Goal: Information Seeking & Learning: Get advice/opinions

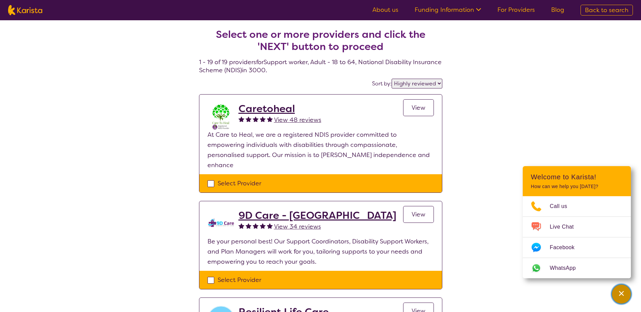
click at [622, 292] on icon "Channel Menu" at bounding box center [621, 293] width 7 height 7
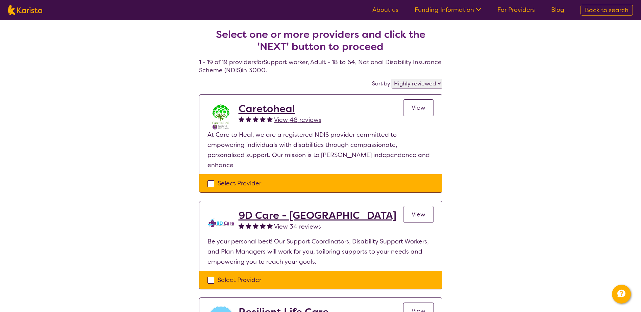
click at [300, 120] on span "View 48 reviews" at bounding box center [297, 120] width 47 height 8
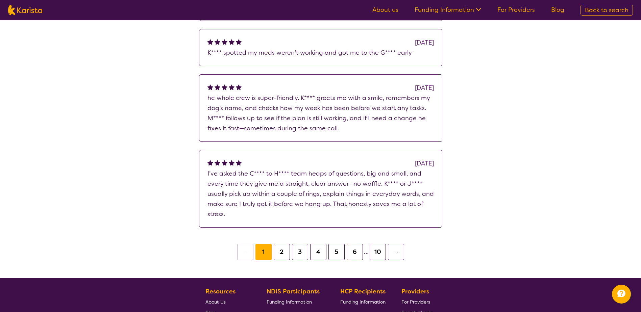
scroll to position [236, 0]
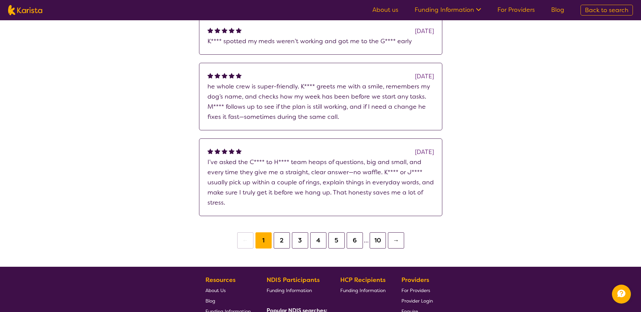
click at [318, 237] on button "4" at bounding box center [318, 240] width 16 height 16
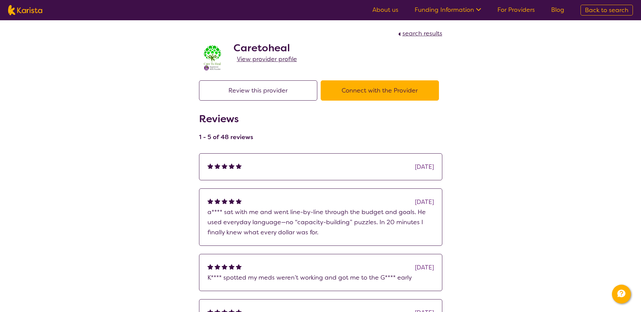
click at [420, 32] on span "search results" at bounding box center [422, 33] width 40 height 8
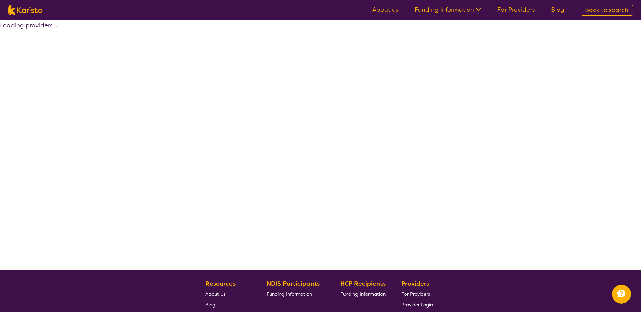
select select "by_score"
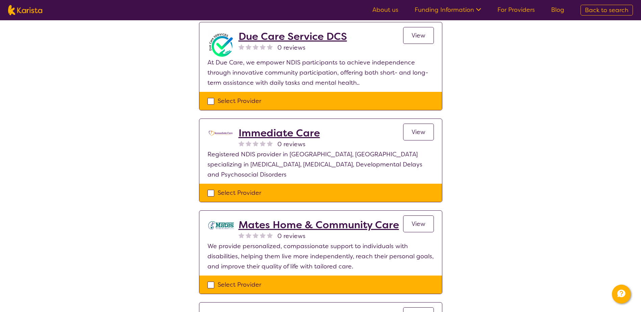
scroll to position [1284, 0]
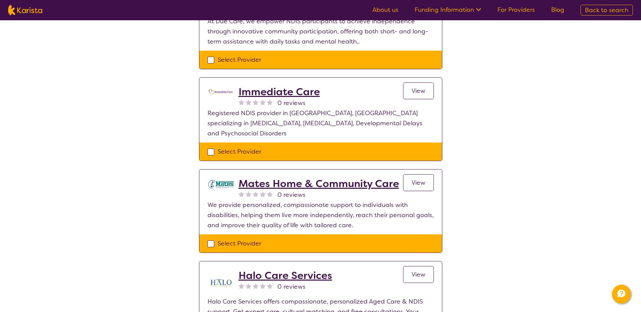
click at [289, 178] on h2 "Mates Home & Community Care" at bounding box center [318, 184] width 160 height 12
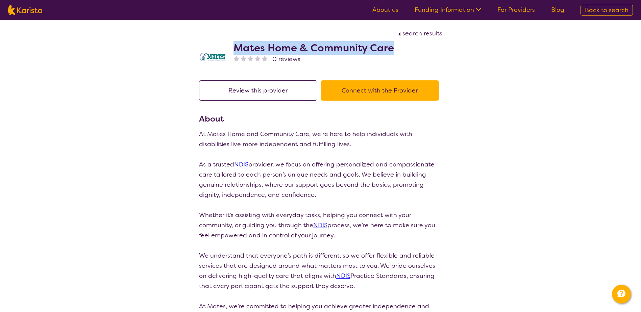
drag, startPoint x: 392, startPoint y: 47, endPoint x: 237, endPoint y: 48, distance: 155.0
click at [237, 48] on div "Mates Home & Community Care 0 reviews" at bounding box center [320, 56] width 243 height 34
copy h2 "Mates Home & Community Care"
